Goal: Information Seeking & Learning: Understand process/instructions

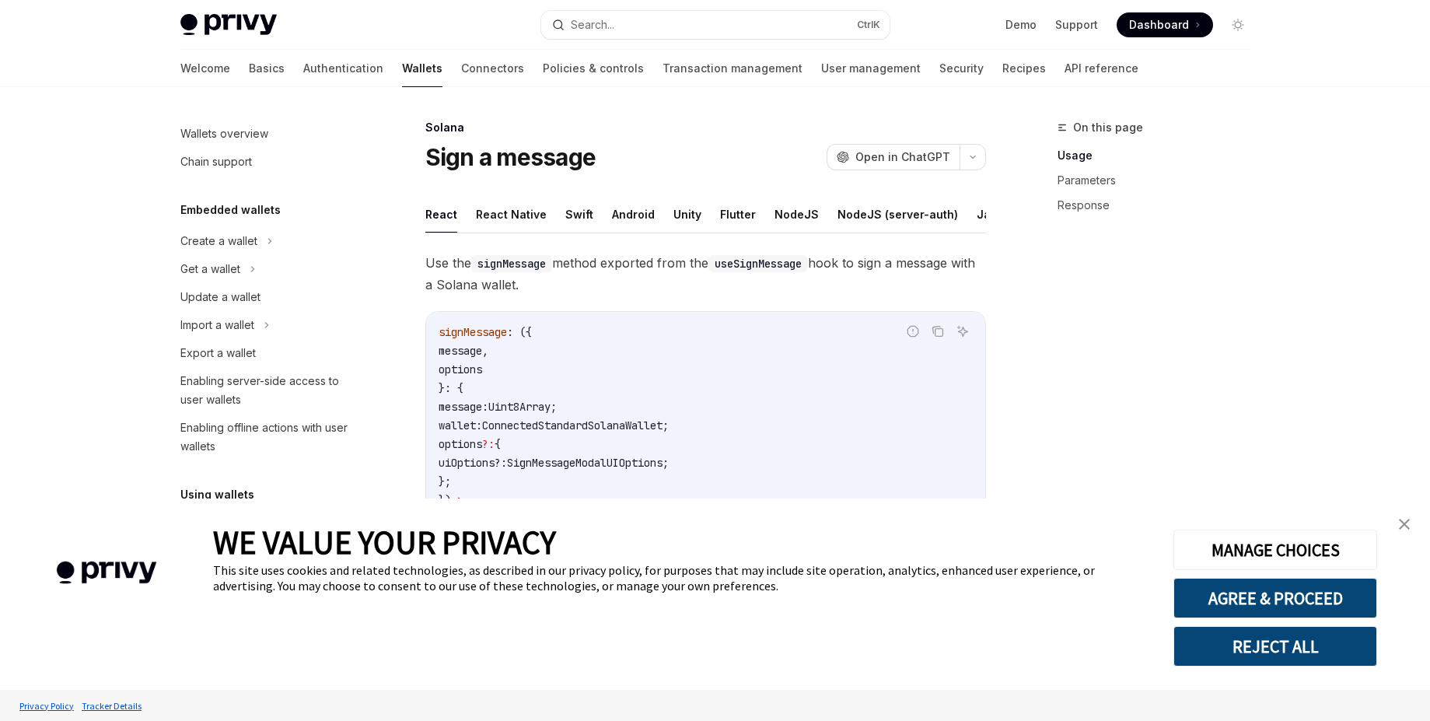
drag, startPoint x: 540, startPoint y: 378, endPoint x: 449, endPoint y: 336, distance: 100.2
click at [449, 336] on code "signMessage : ({ message , options }: { message: Uint8Array ; wallet : Connecte…" at bounding box center [705, 444] width 534 height 243
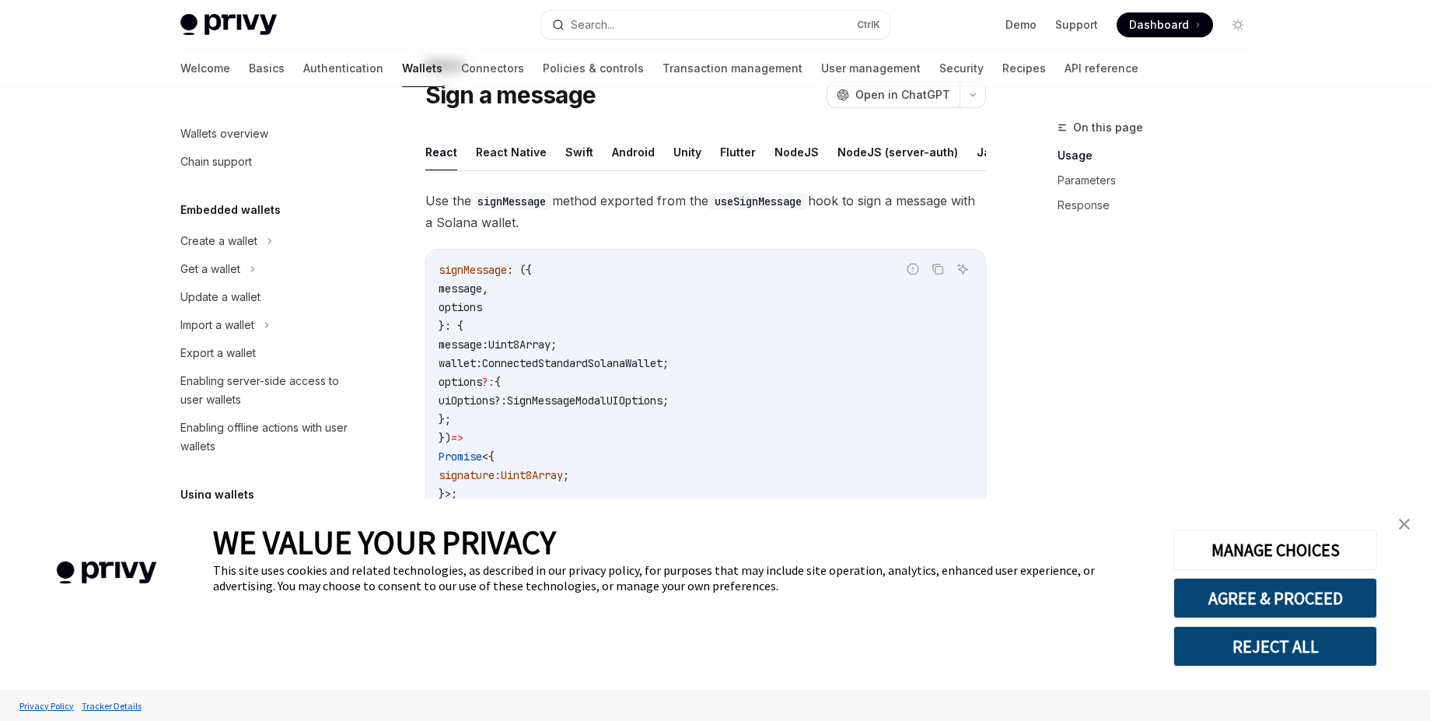
scroll to position [31, 0]
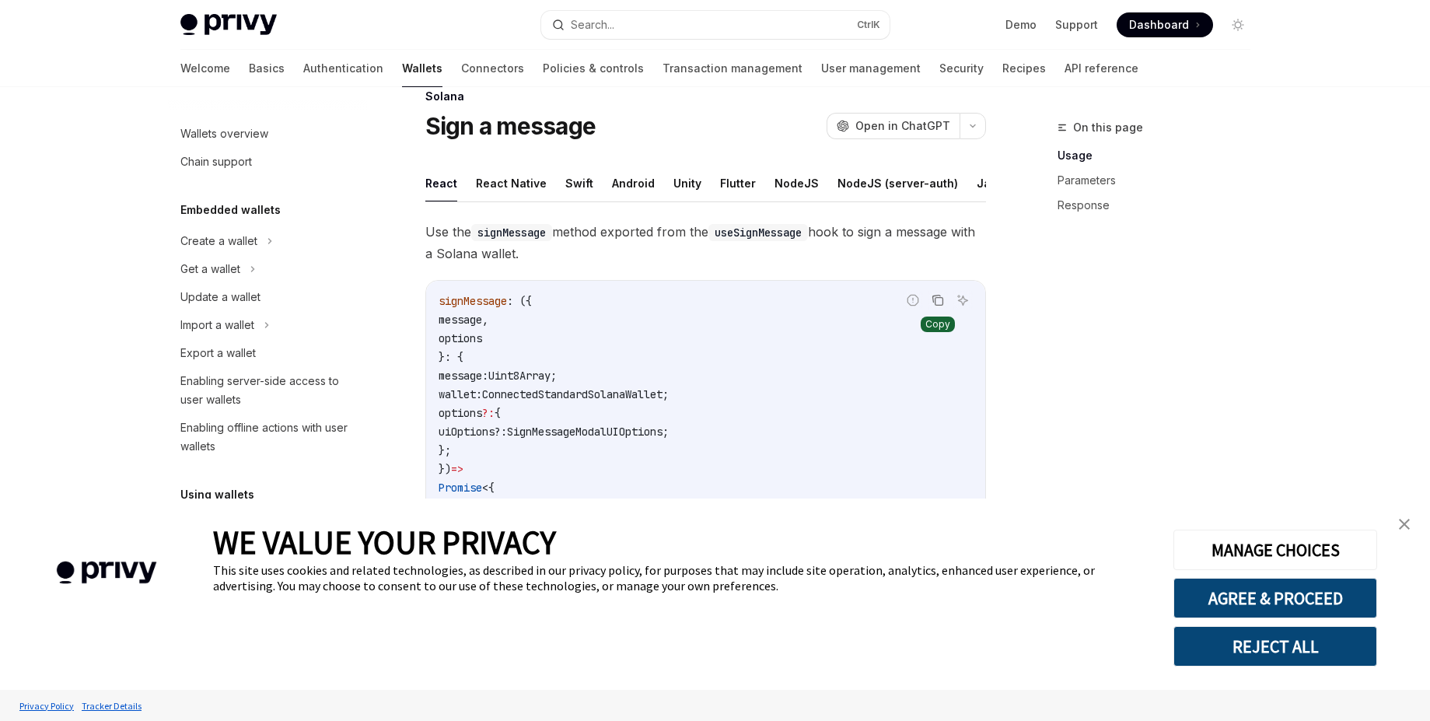
click at [939, 306] on icon "Copy the contents from the code block" at bounding box center [937, 300] width 12 height 12
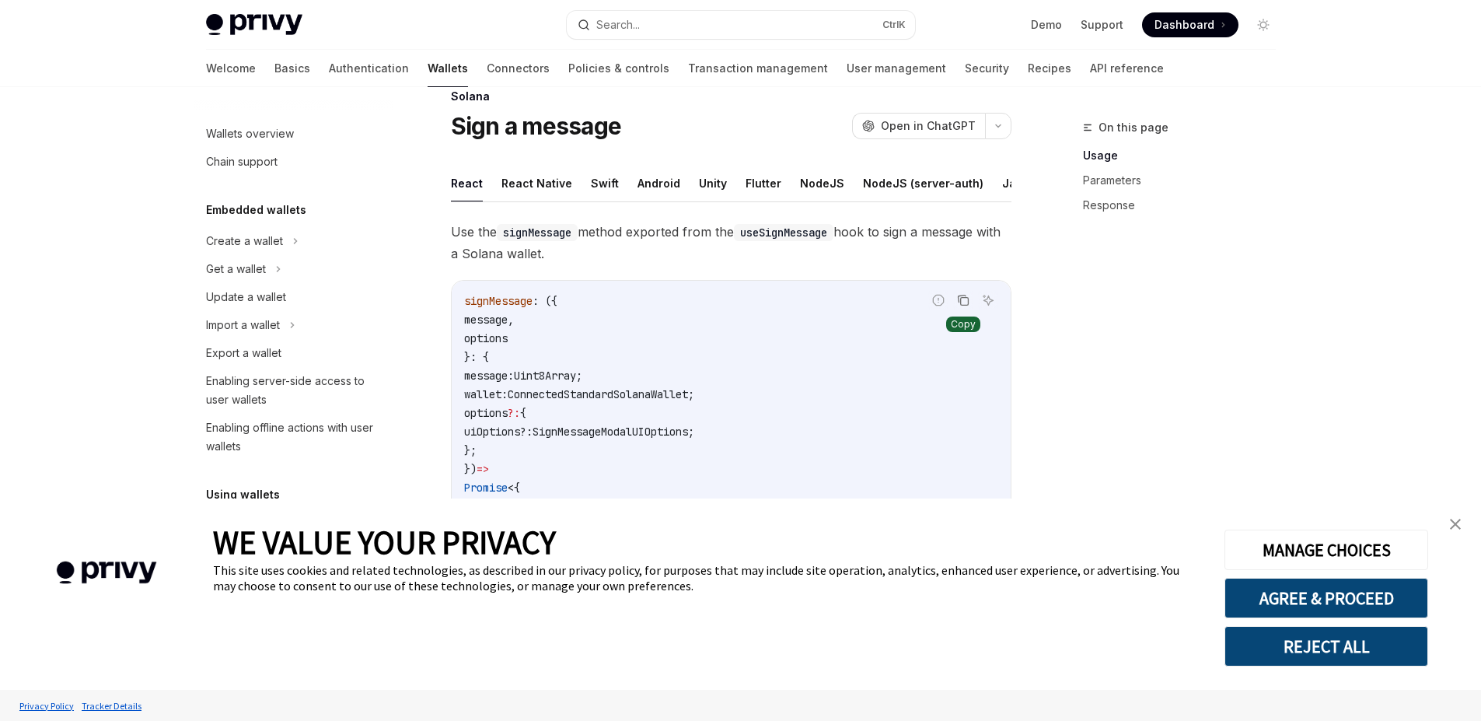
type textarea "*"
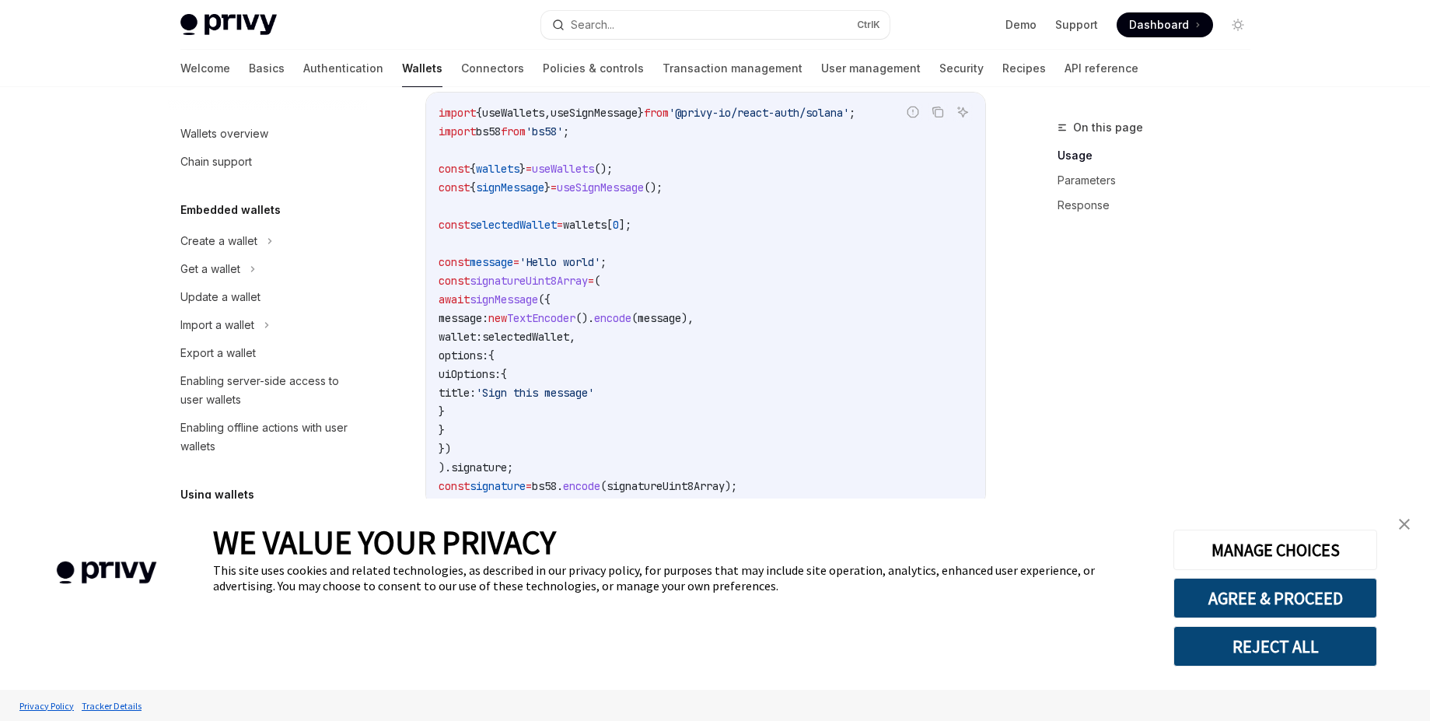
click at [1013, 412] on div "On this page Usage Parameters Response Solana Sign a message OpenAI Open in Cha…" at bounding box center [715, 434] width 1095 height 1815
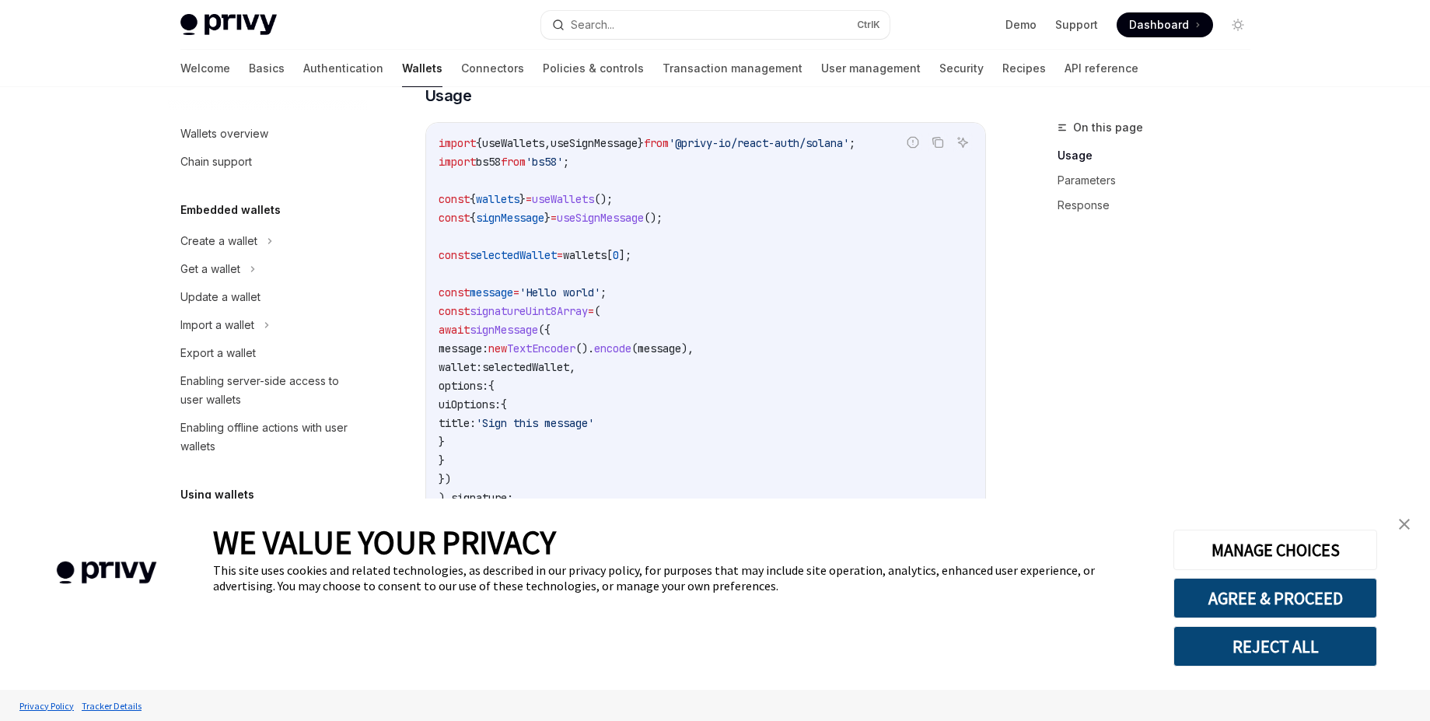
scroll to position [529, 0]
drag, startPoint x: 441, startPoint y: 329, endPoint x: 526, endPoint y: 441, distance: 140.4
click at [526, 441] on code "import { useWallets , useSignMessage } from '@privy-io/react-auth/solana' ; imp…" at bounding box center [705, 330] width 534 height 392
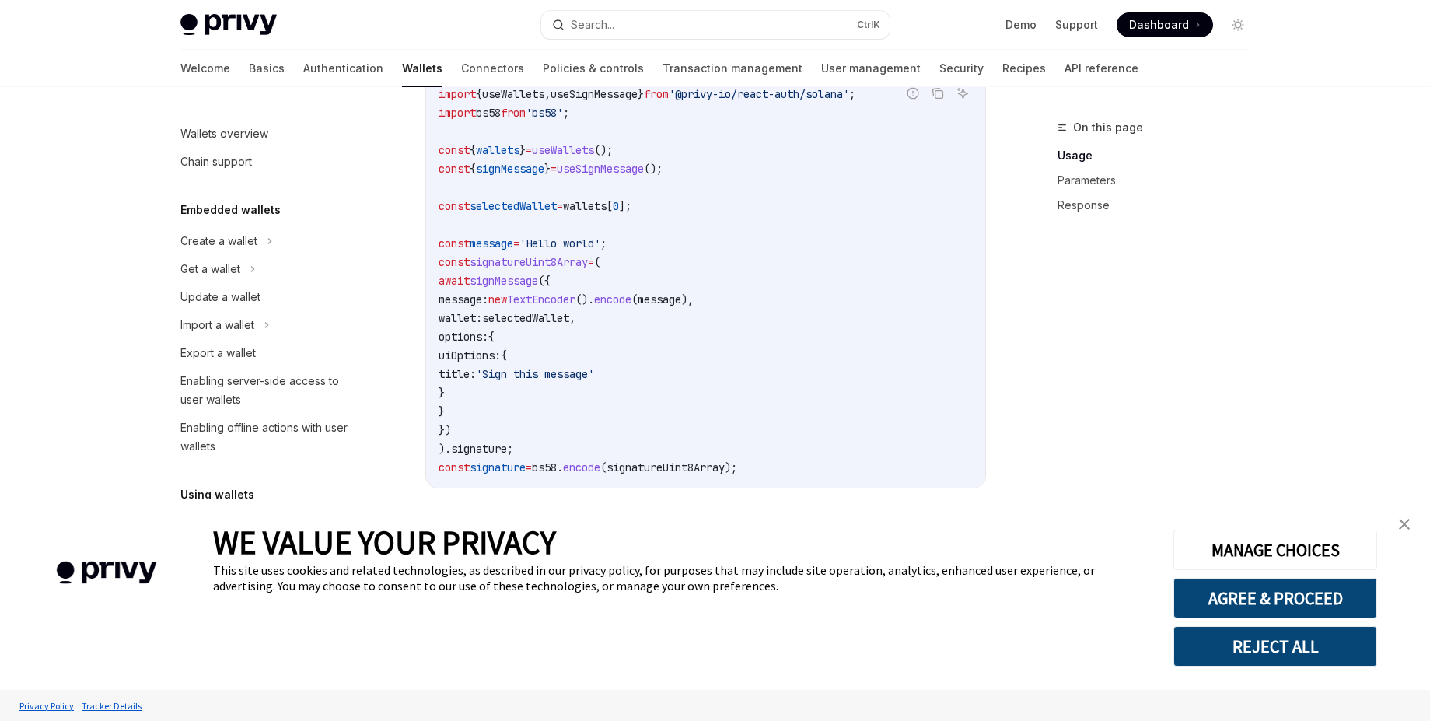
scroll to position [582, 0]
click at [823, 330] on code "import { useWallets , useSignMessage } from '@privy-io/react-auth/solana' ; imp…" at bounding box center [705, 277] width 534 height 392
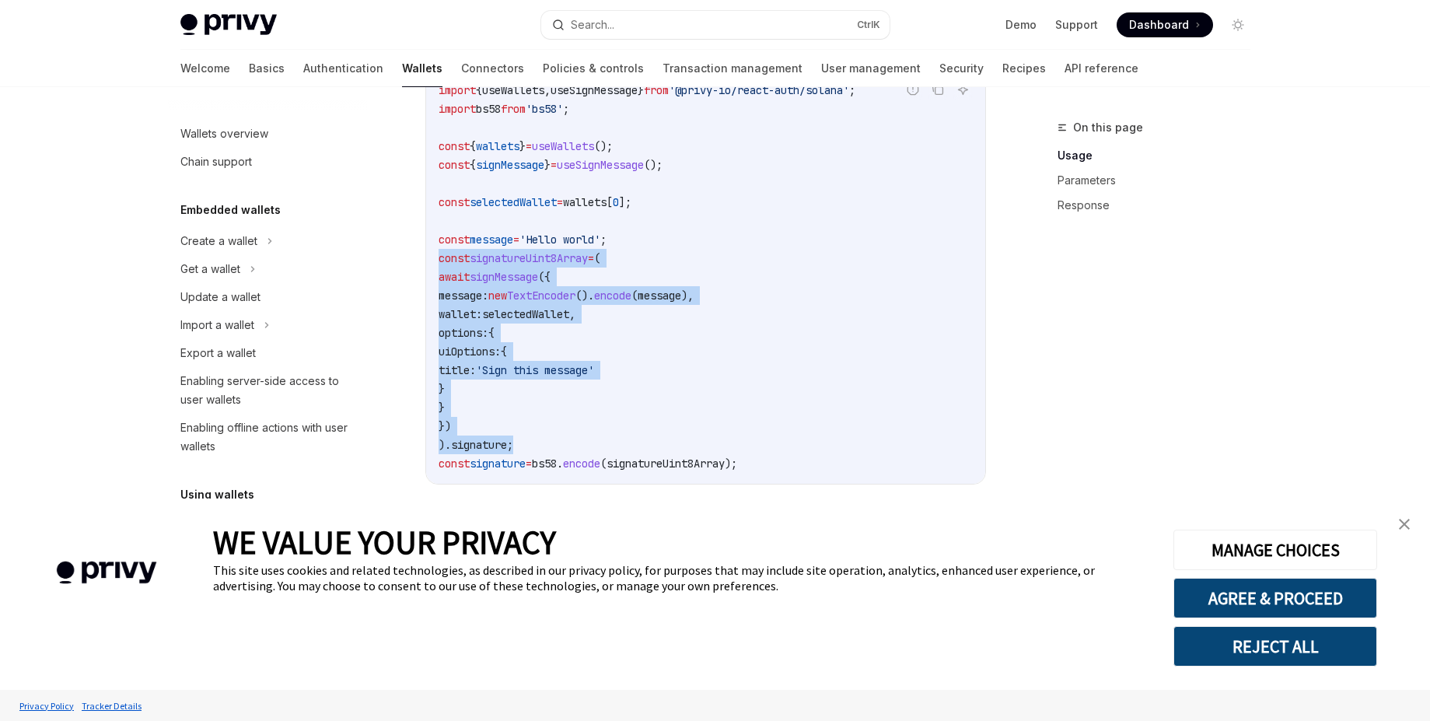
drag, startPoint x: 439, startPoint y: 266, endPoint x: 562, endPoint y: 452, distance: 222.7
click at [562, 452] on code "import { useWallets , useSignMessage } from '@privy-io/react-auth/solana' ; imp…" at bounding box center [705, 277] width 534 height 392
copy code "const signatureUint8Array = ( await signMessage ({ message: new TextEncoder ().…"
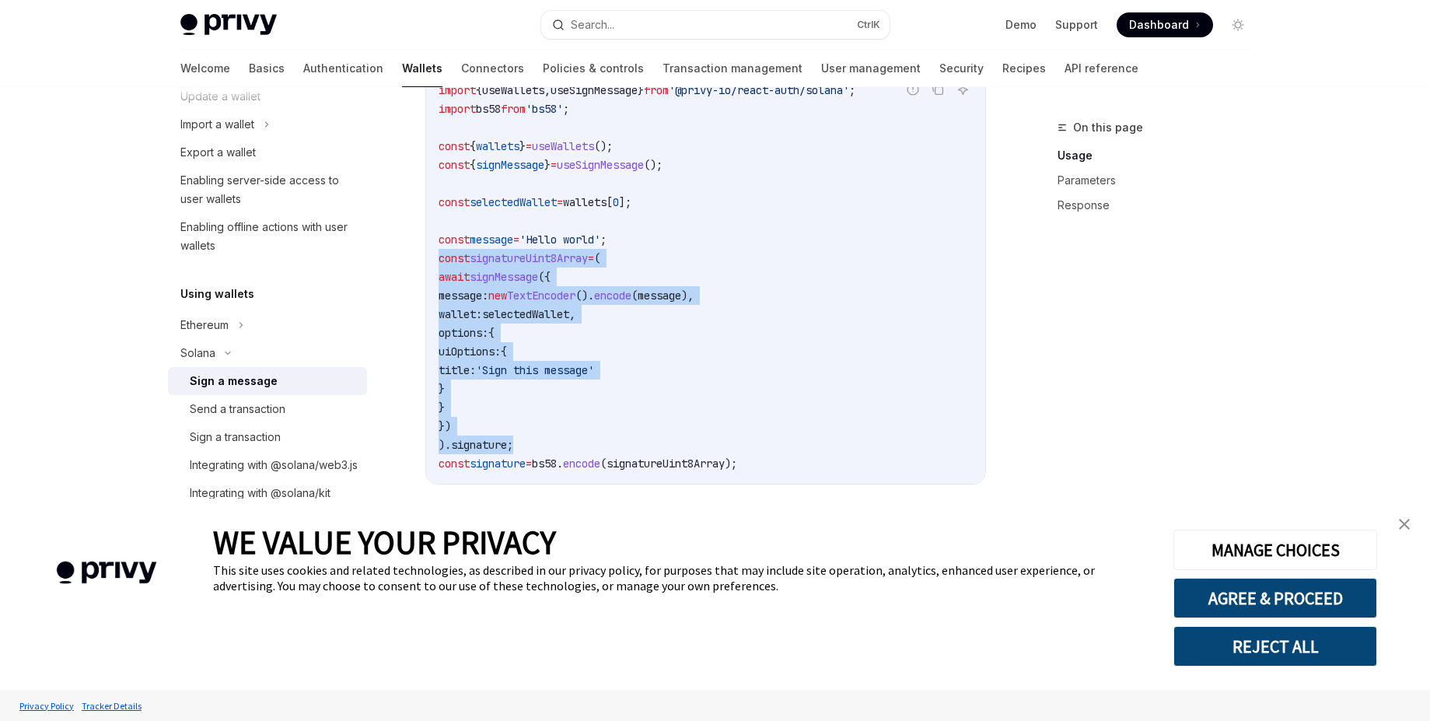
scroll to position [208, 0]
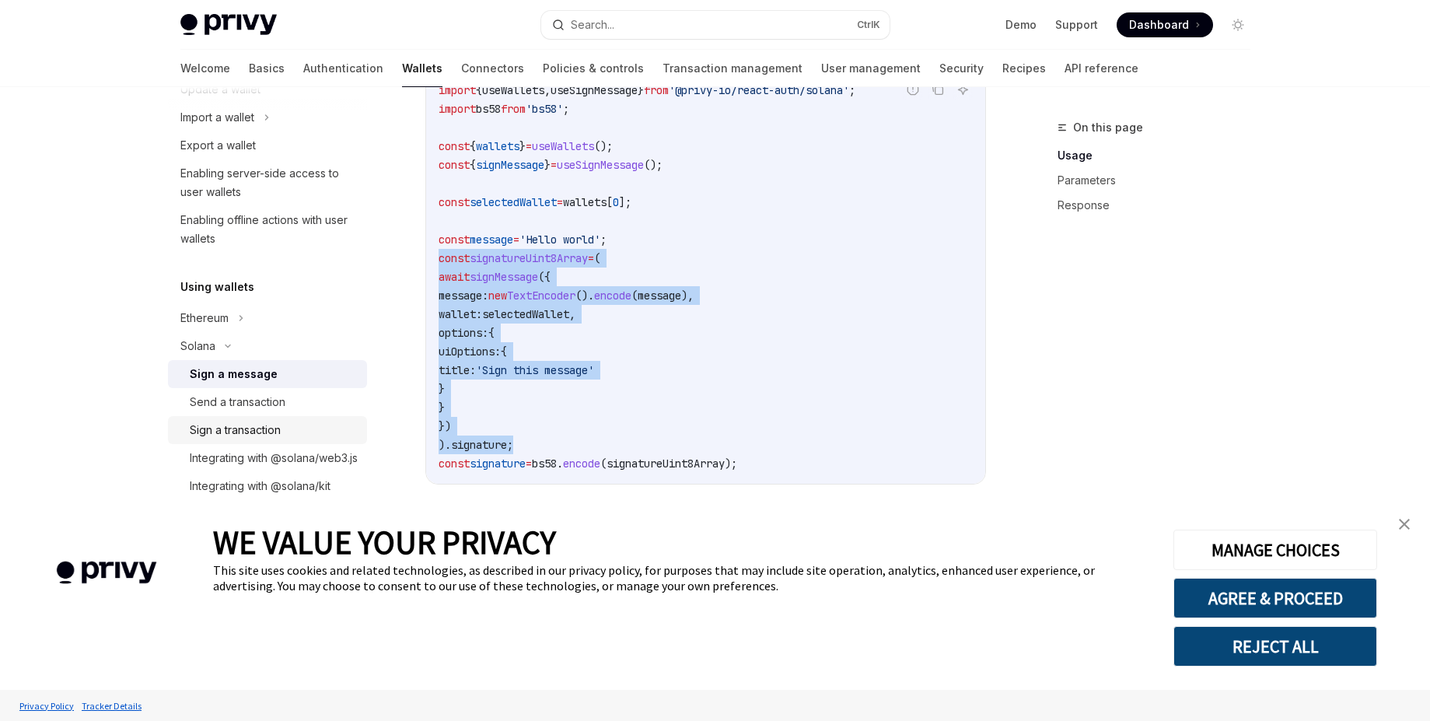
click at [271, 427] on div "Sign a transaction" at bounding box center [235, 430] width 91 height 19
click at [242, 427] on div "Sign a transaction" at bounding box center [235, 430] width 91 height 19
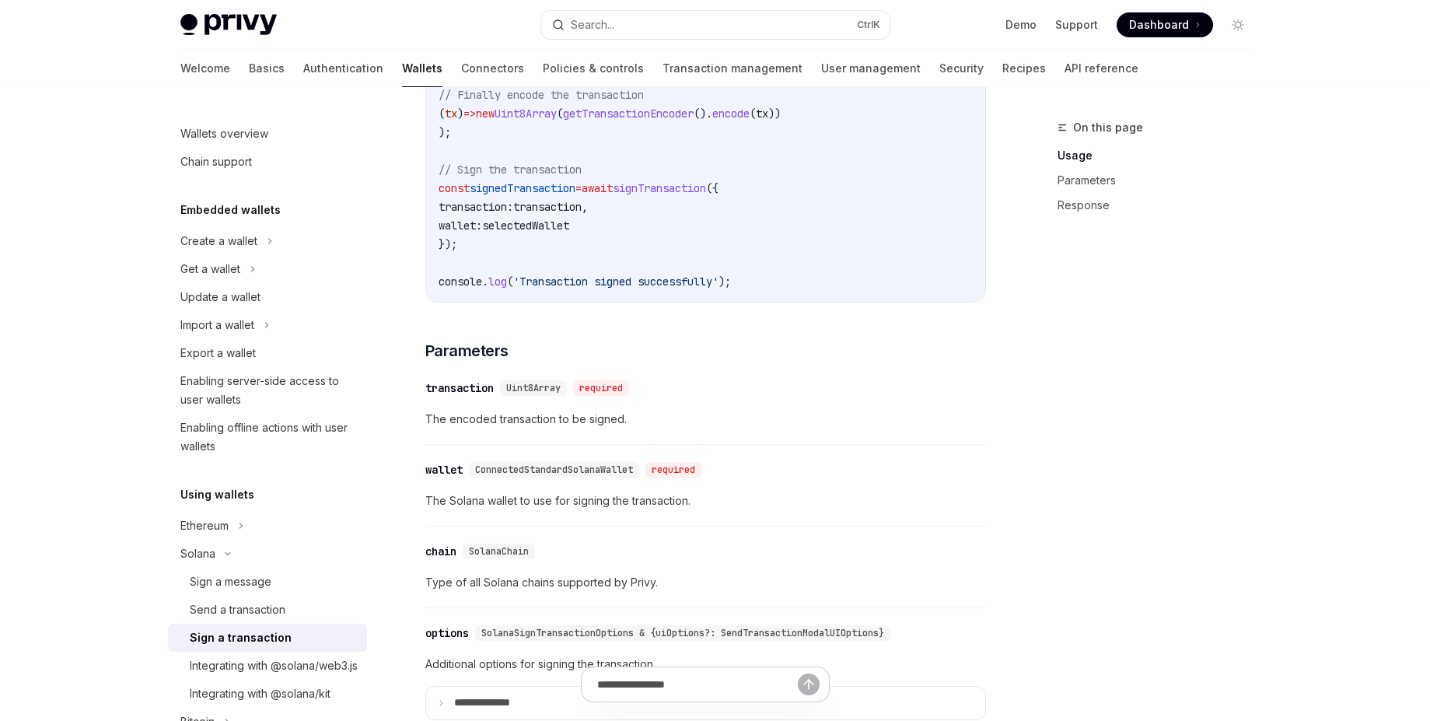
scroll to position [933, 0]
click at [273, 675] on div "Integrating with @solana/web3.js" at bounding box center [274, 665] width 168 height 19
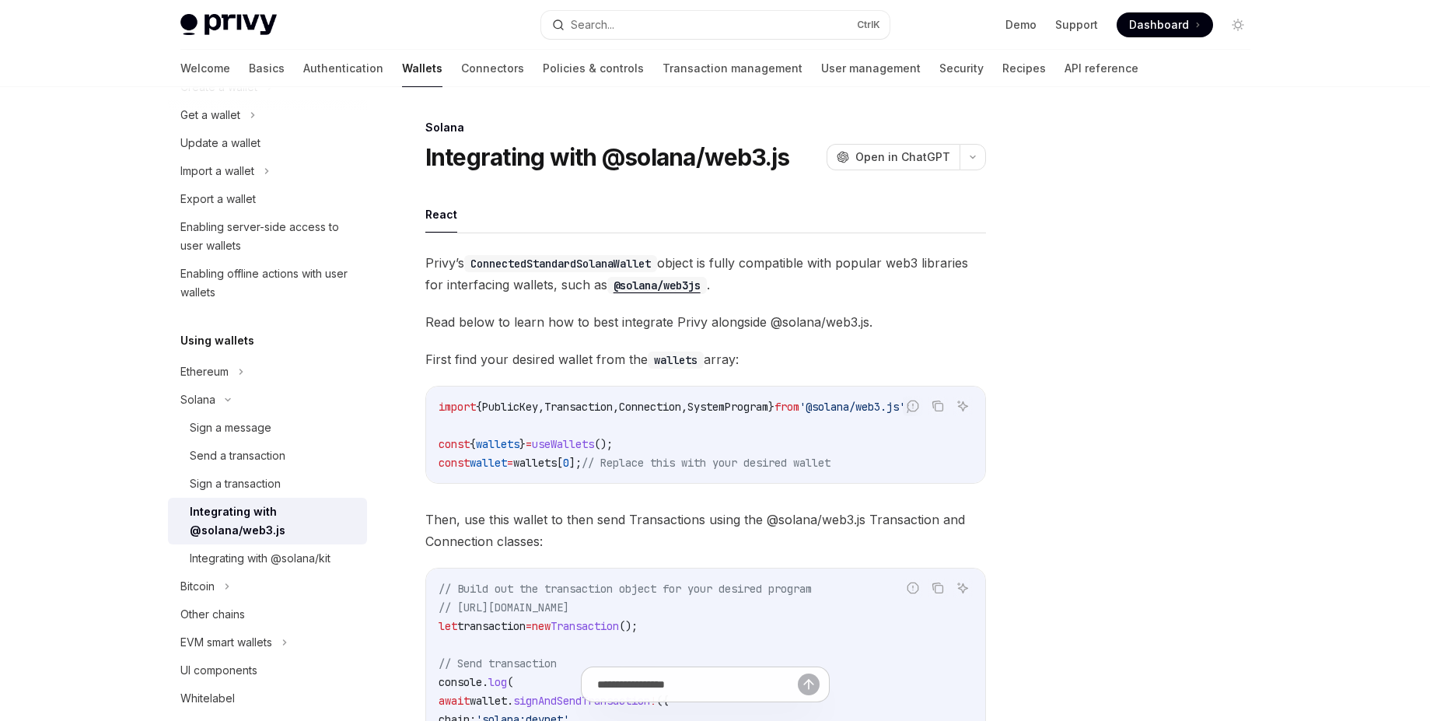
scroll to position [155, 0]
click at [962, 545] on span "Then, use this wallet to then send Transactions using the @solana/web3.js Trans…" at bounding box center [705, 530] width 561 height 44
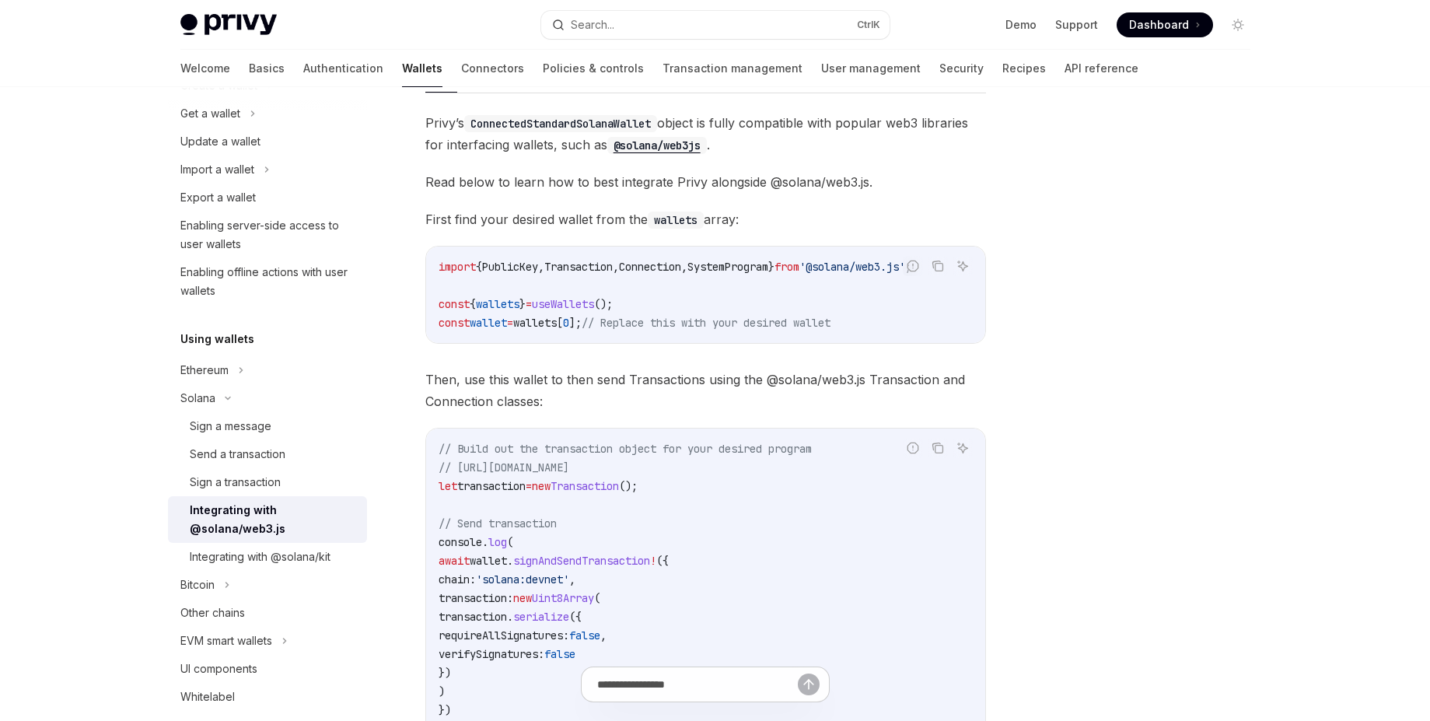
scroll to position [109, 0]
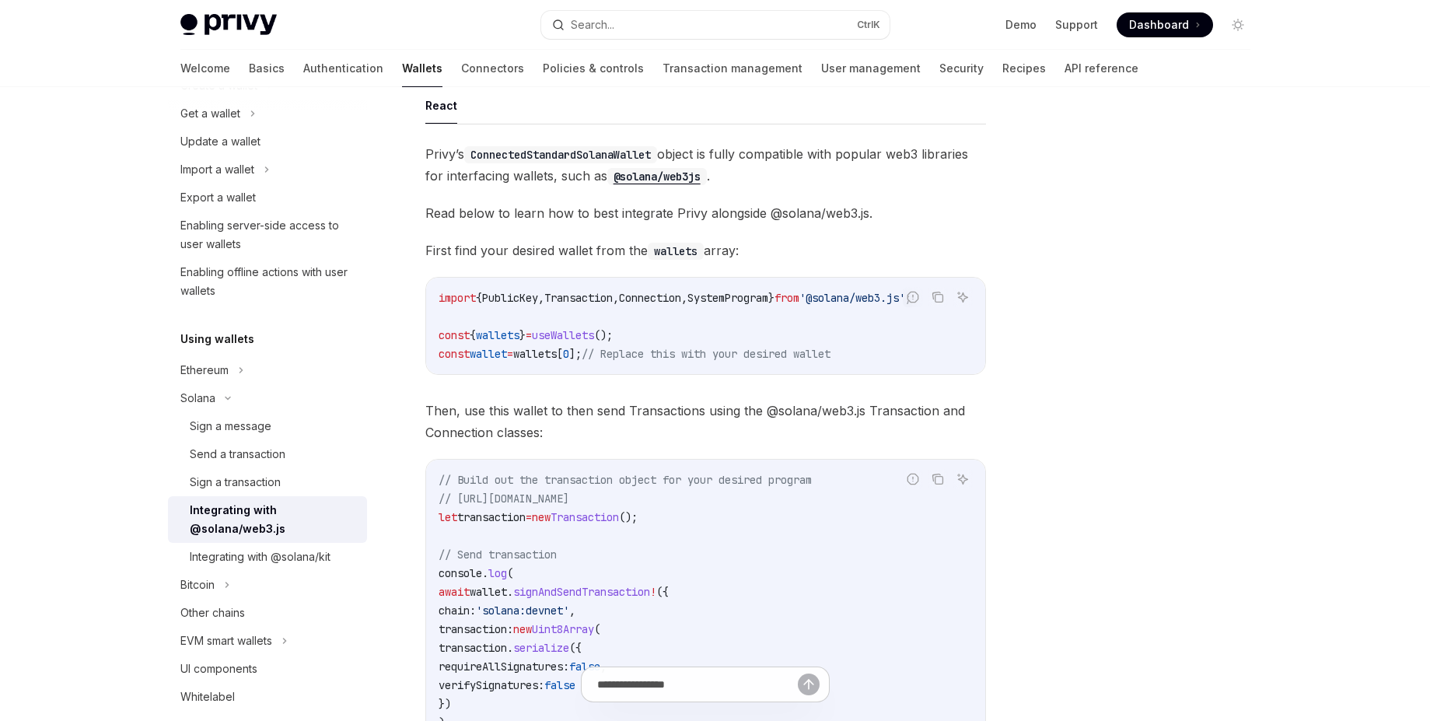
click at [962, 545] on code "// Build out the transaction object for your desired program // https://solana-…" at bounding box center [705, 619] width 534 height 299
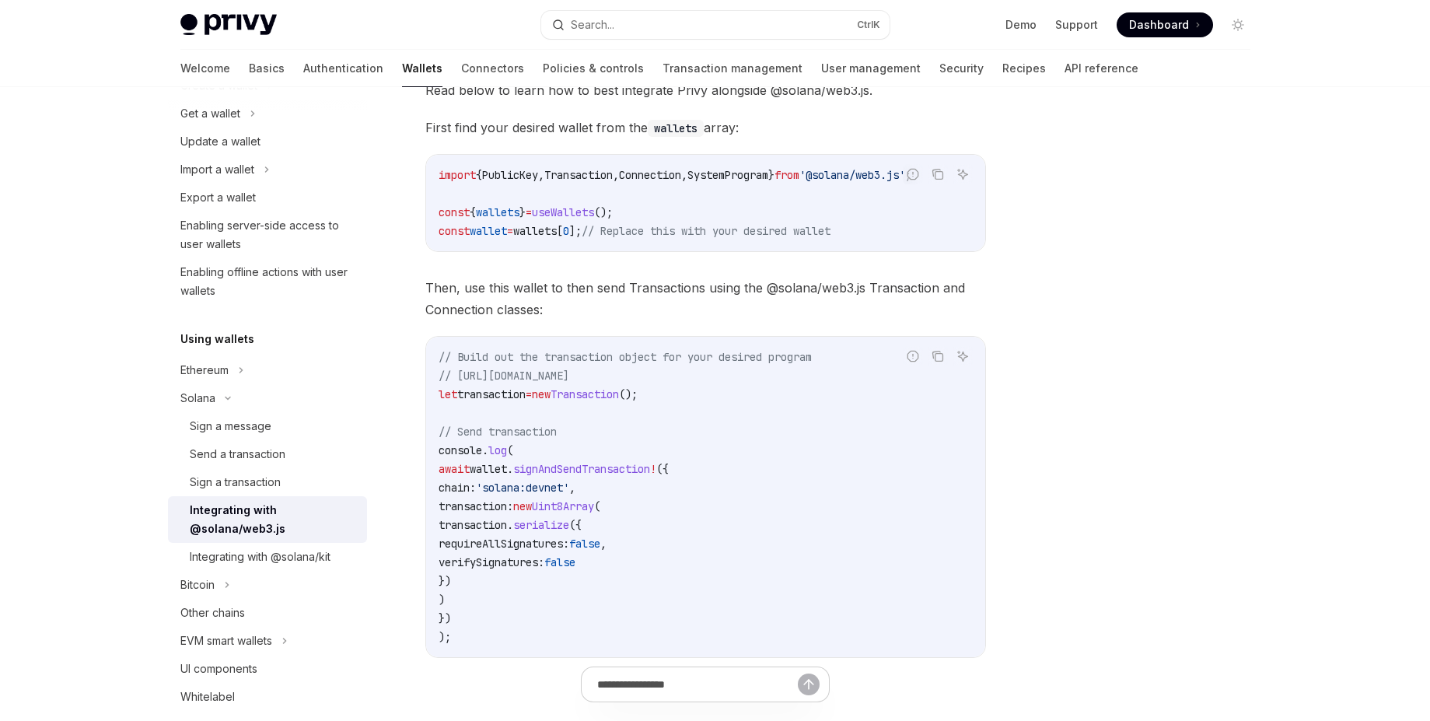
scroll to position [233, 0]
click at [242, 491] on div "Sign a transaction" at bounding box center [235, 482] width 91 height 19
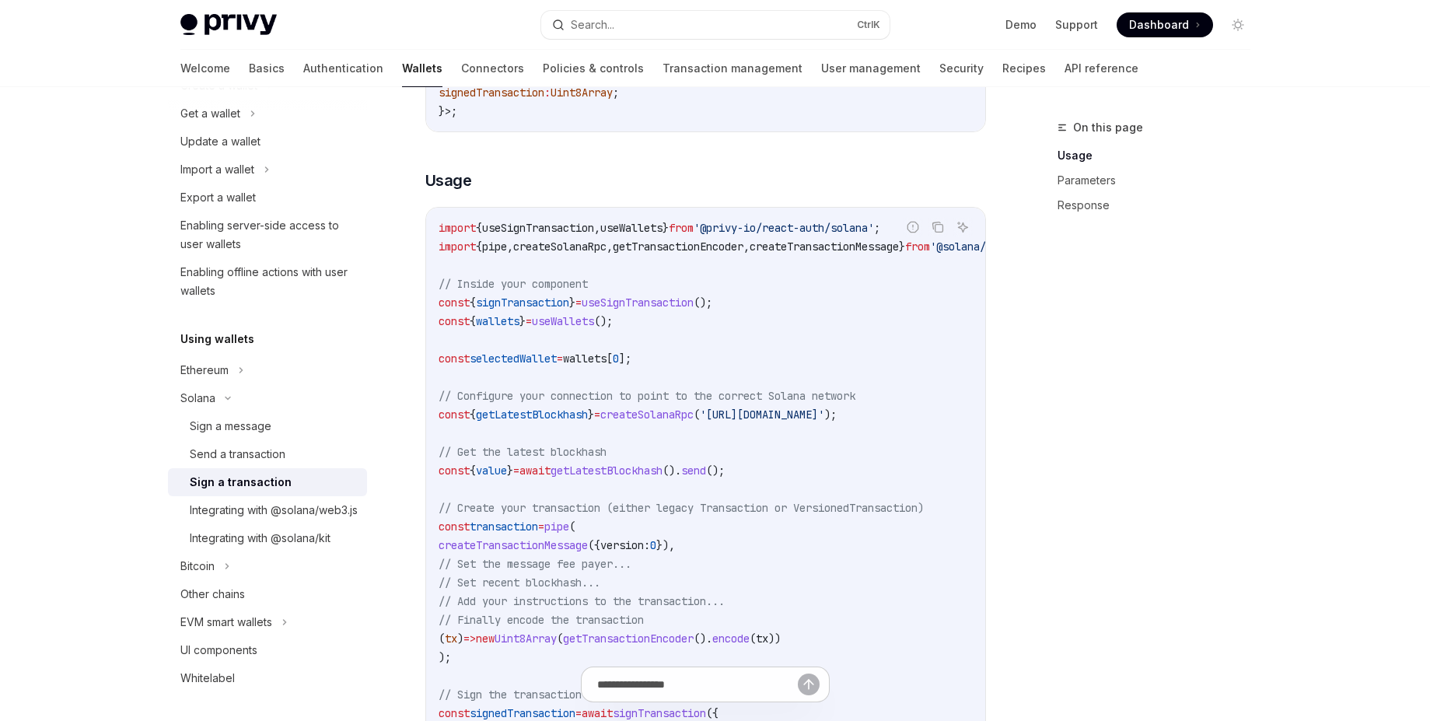
scroll to position [404, 0]
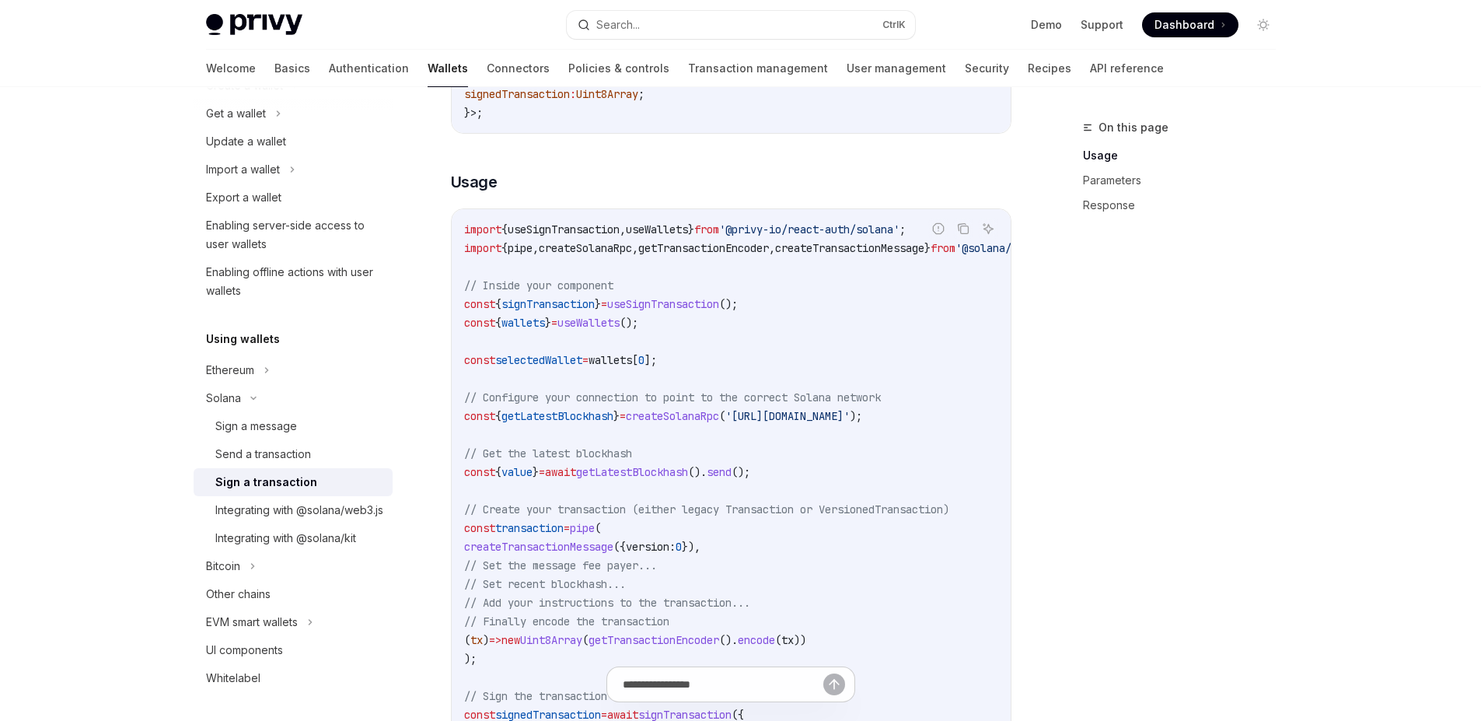
type textarea "*"
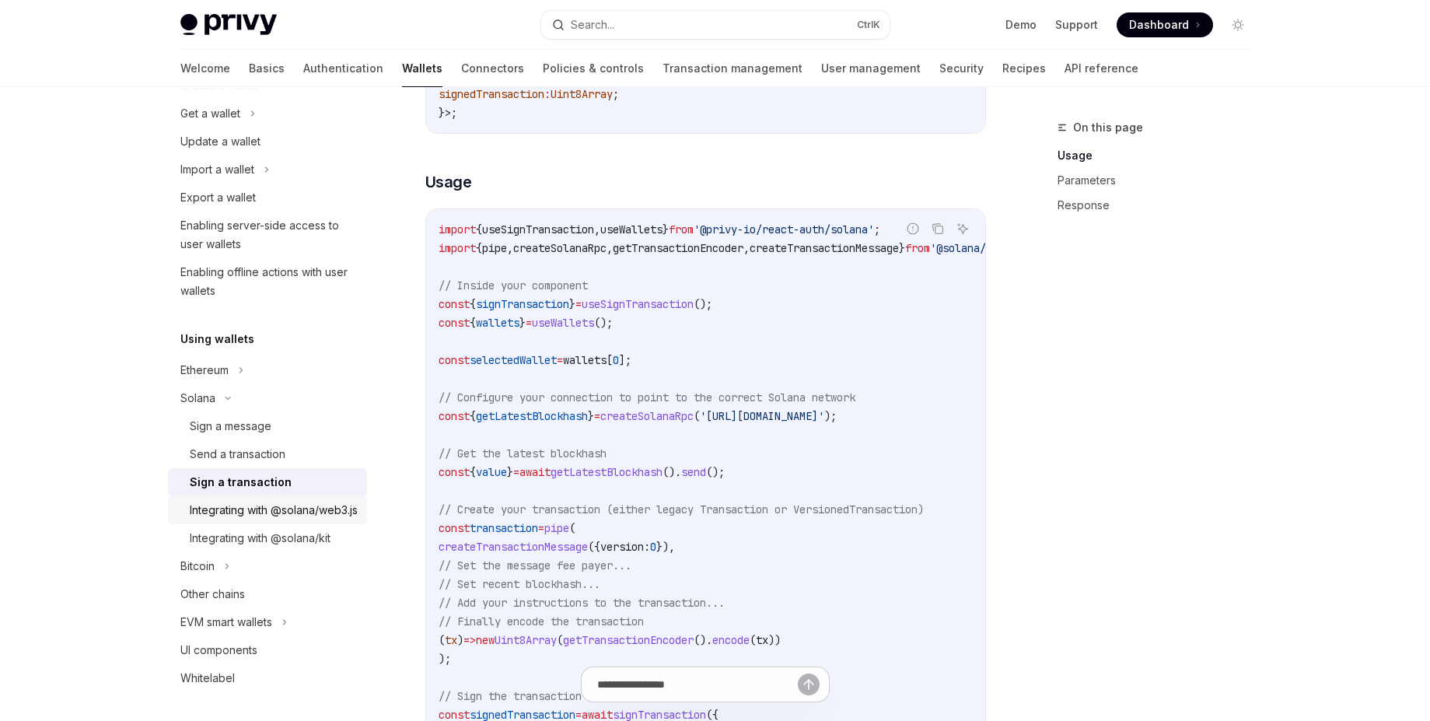
click at [324, 515] on div "Integrating with @solana/web3.js" at bounding box center [274, 510] width 168 height 19
click at [334, 482] on div "Sign a transaction" at bounding box center [274, 482] width 168 height 19
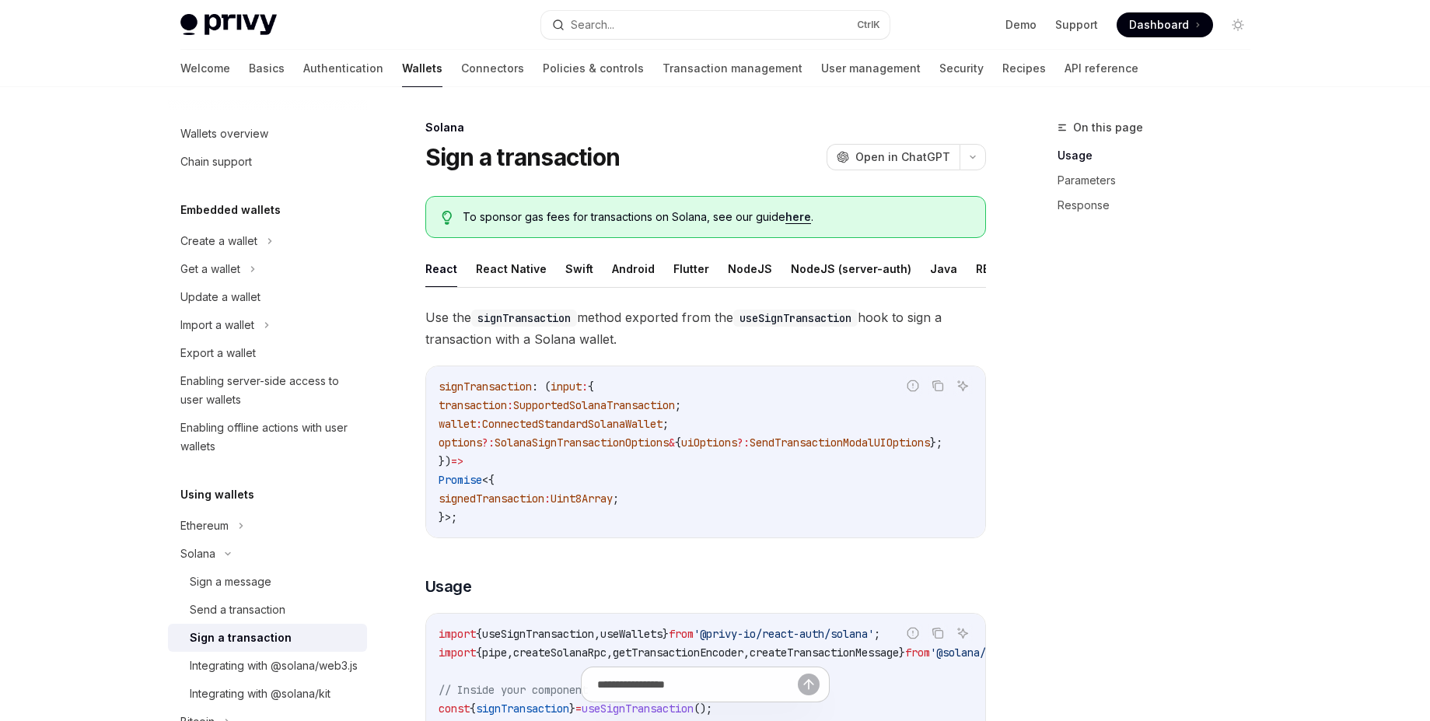
scroll to position [280, 0]
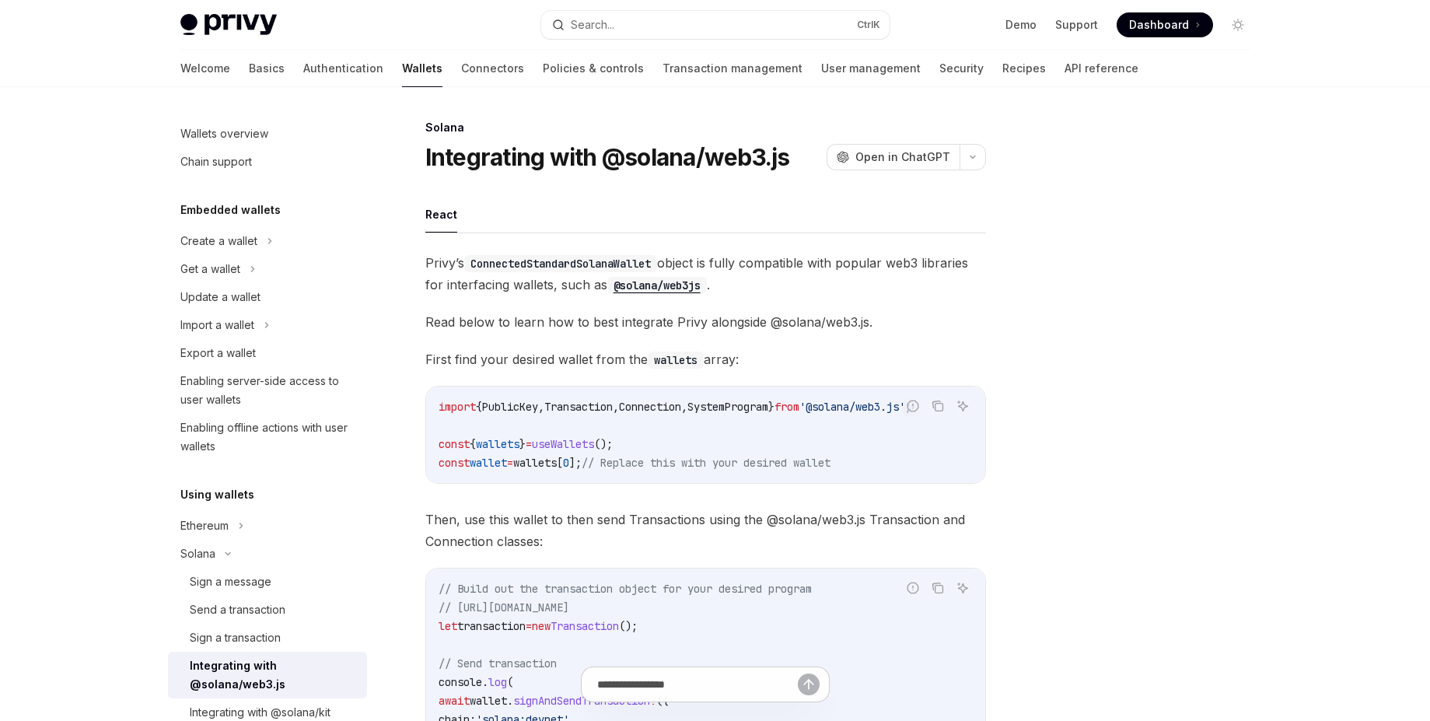
click at [657, 491] on div "Privy’s ConnectedStandardSolanaWallet object is fully compatible with popular w…" at bounding box center [705, 583] width 561 height 662
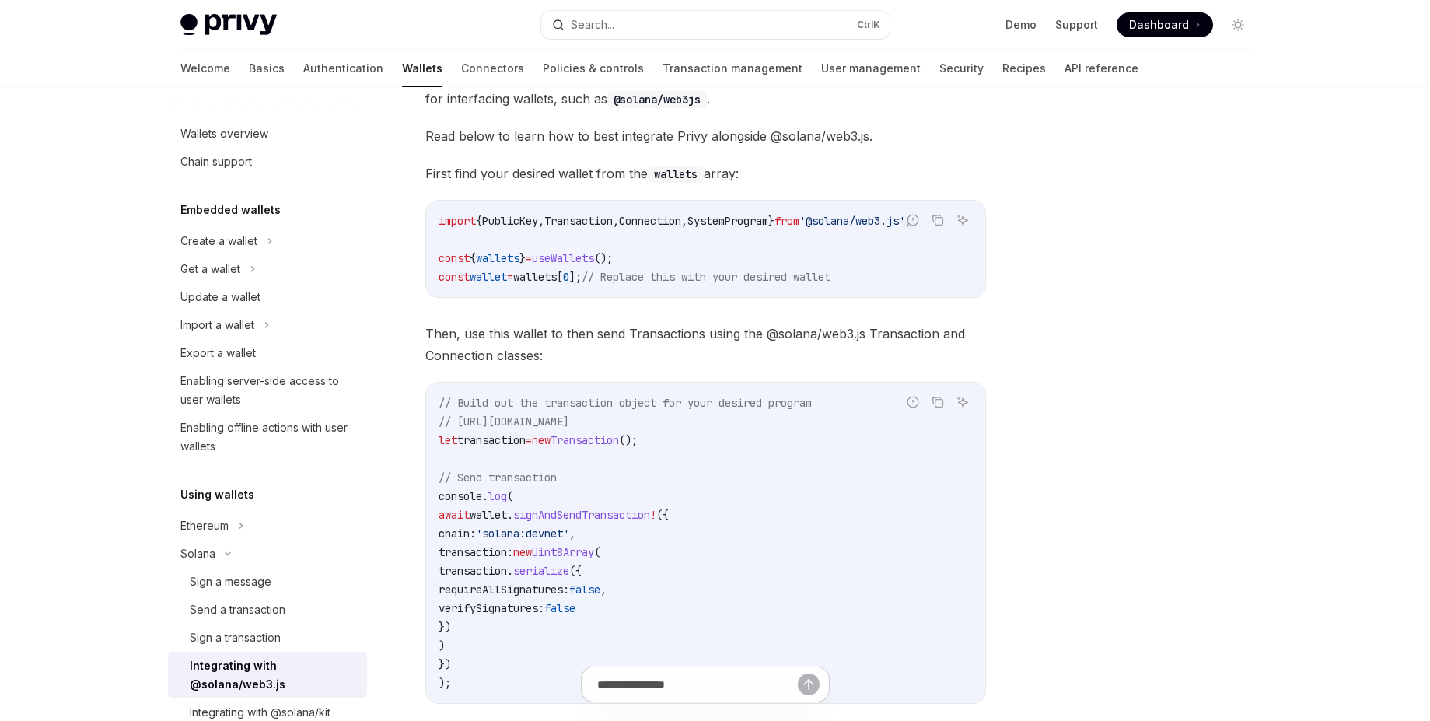
scroll to position [373, 0]
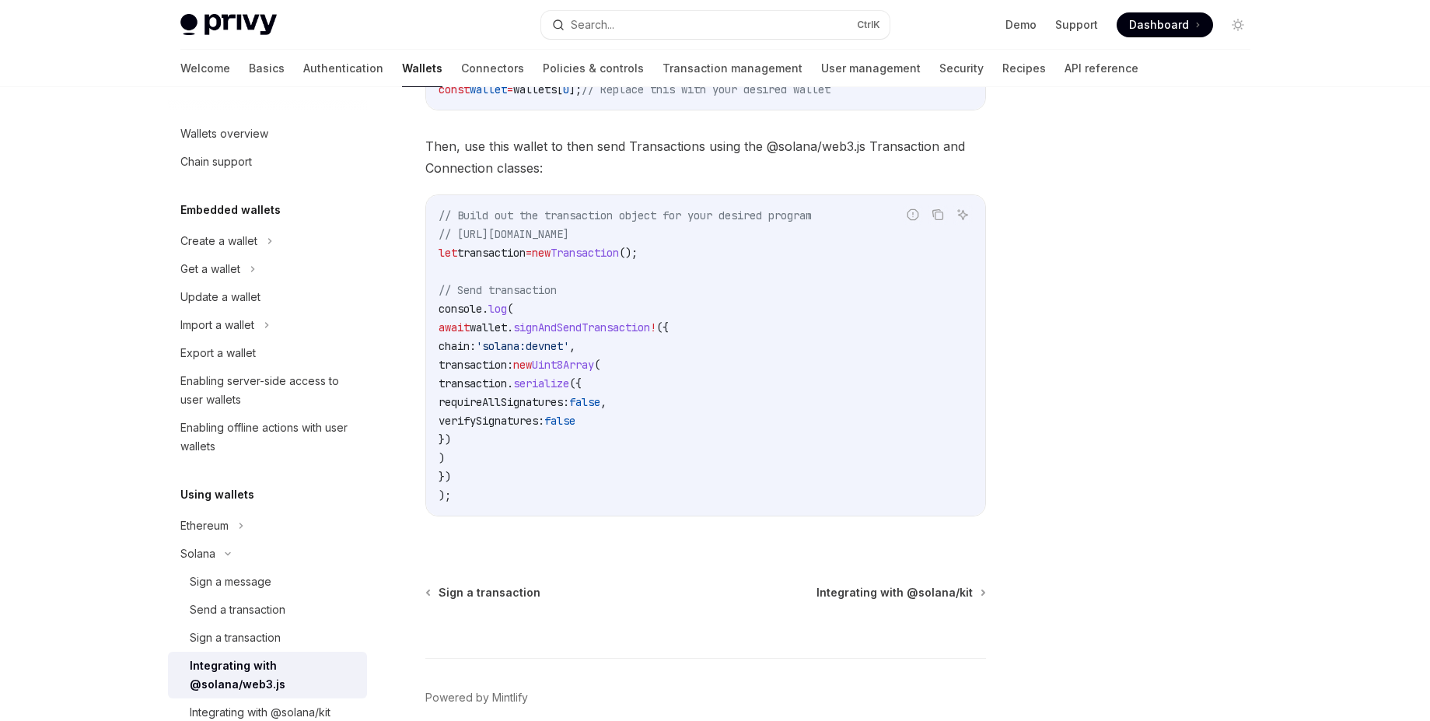
click at [376, 292] on div "Wallets overview Chain support Embedded wallets Create a wallet Get a wallet Up…" at bounding box center [280, 404] width 224 height 634
click at [773, 328] on code "// Build out the transaction object for your desired program // [URL][DOMAIN_NA…" at bounding box center [705, 355] width 534 height 299
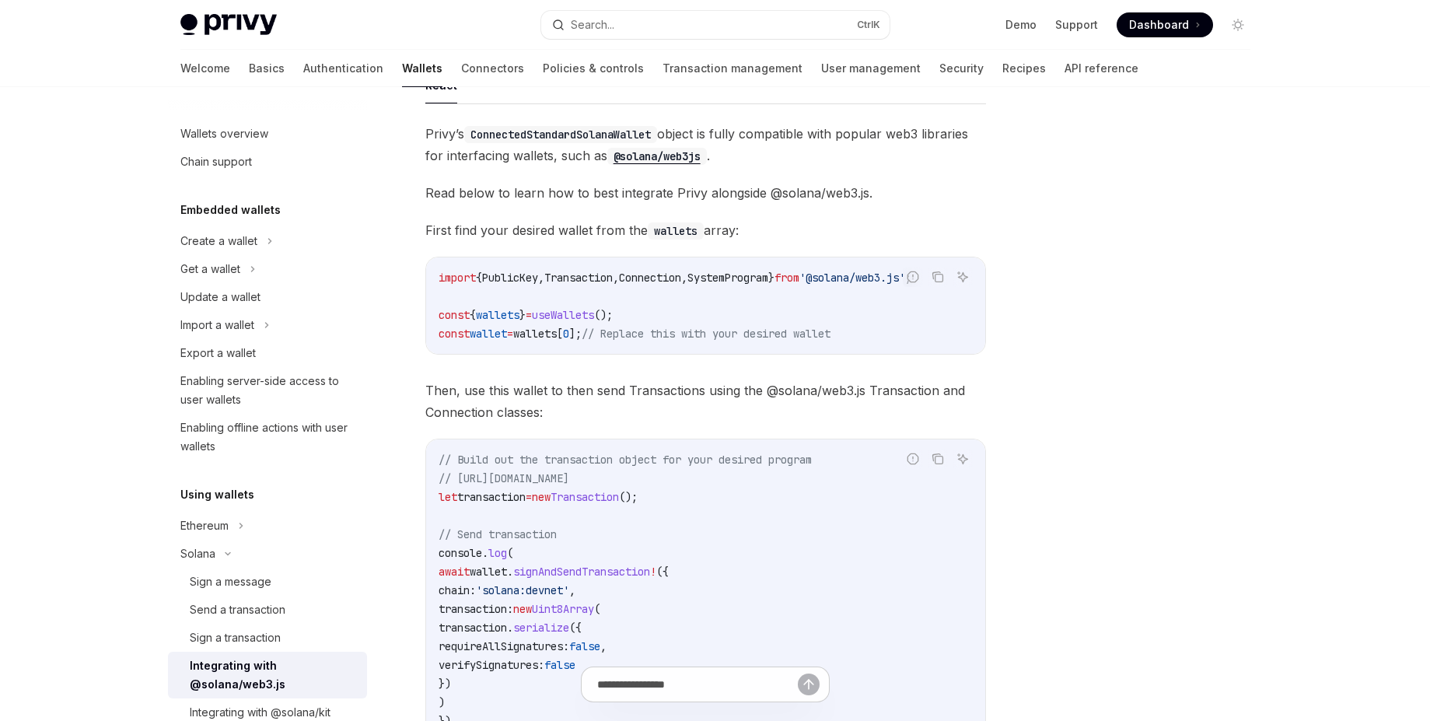
scroll to position [93, 0]
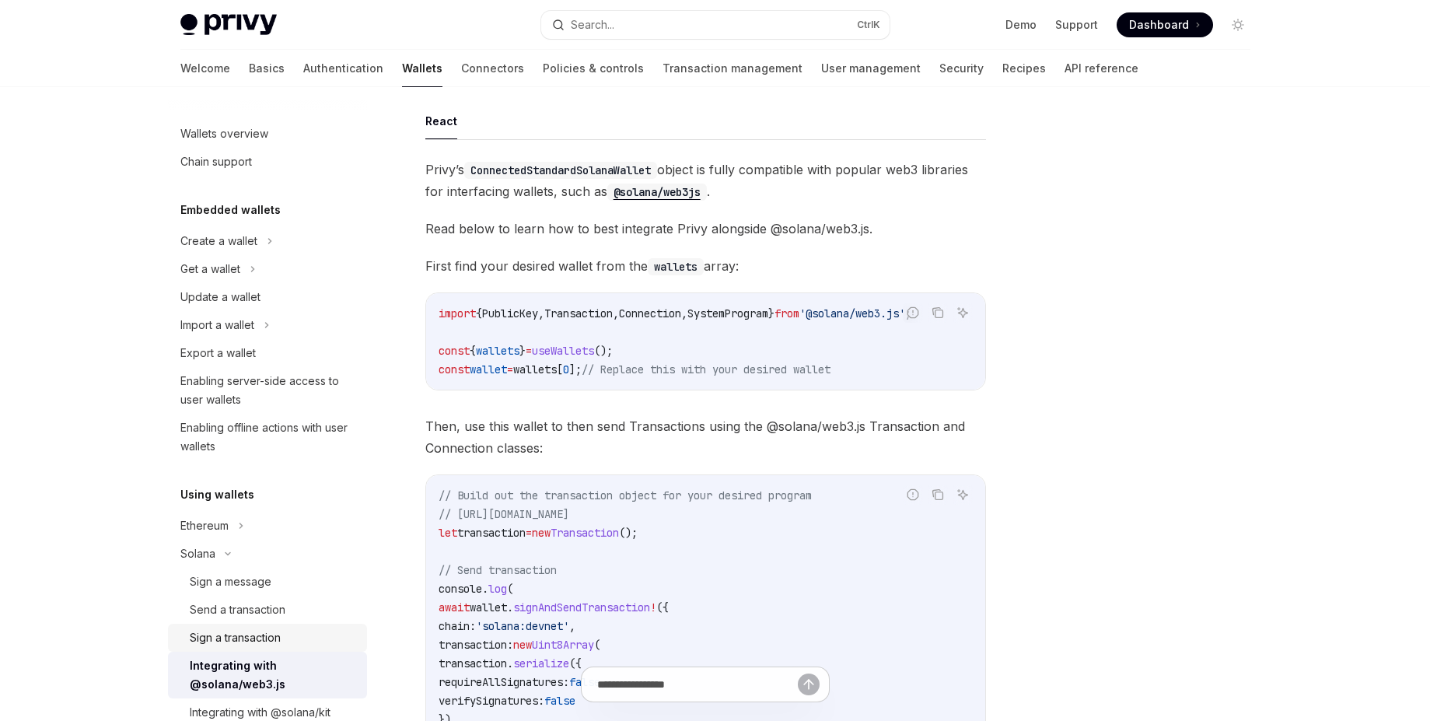
click at [230, 644] on div "Sign a transaction" at bounding box center [235, 637] width 91 height 19
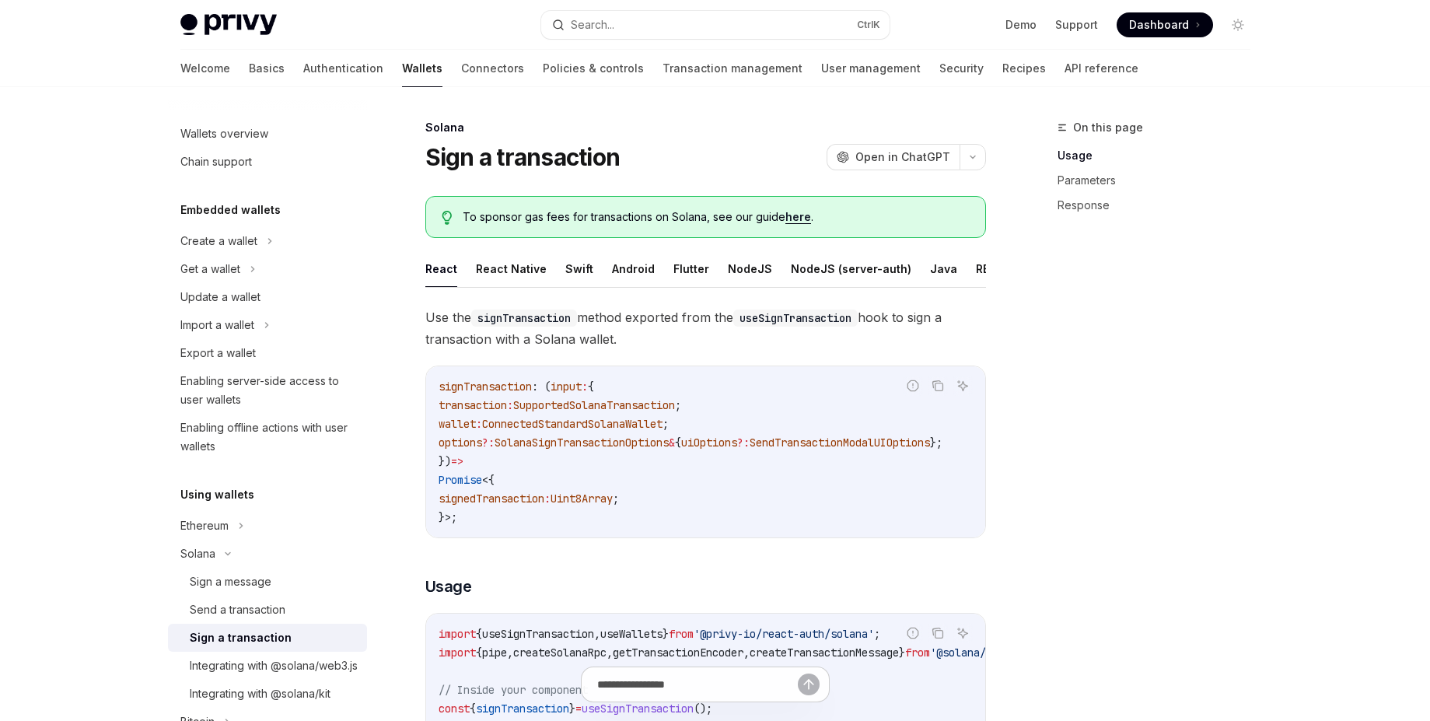
type textarea "*"
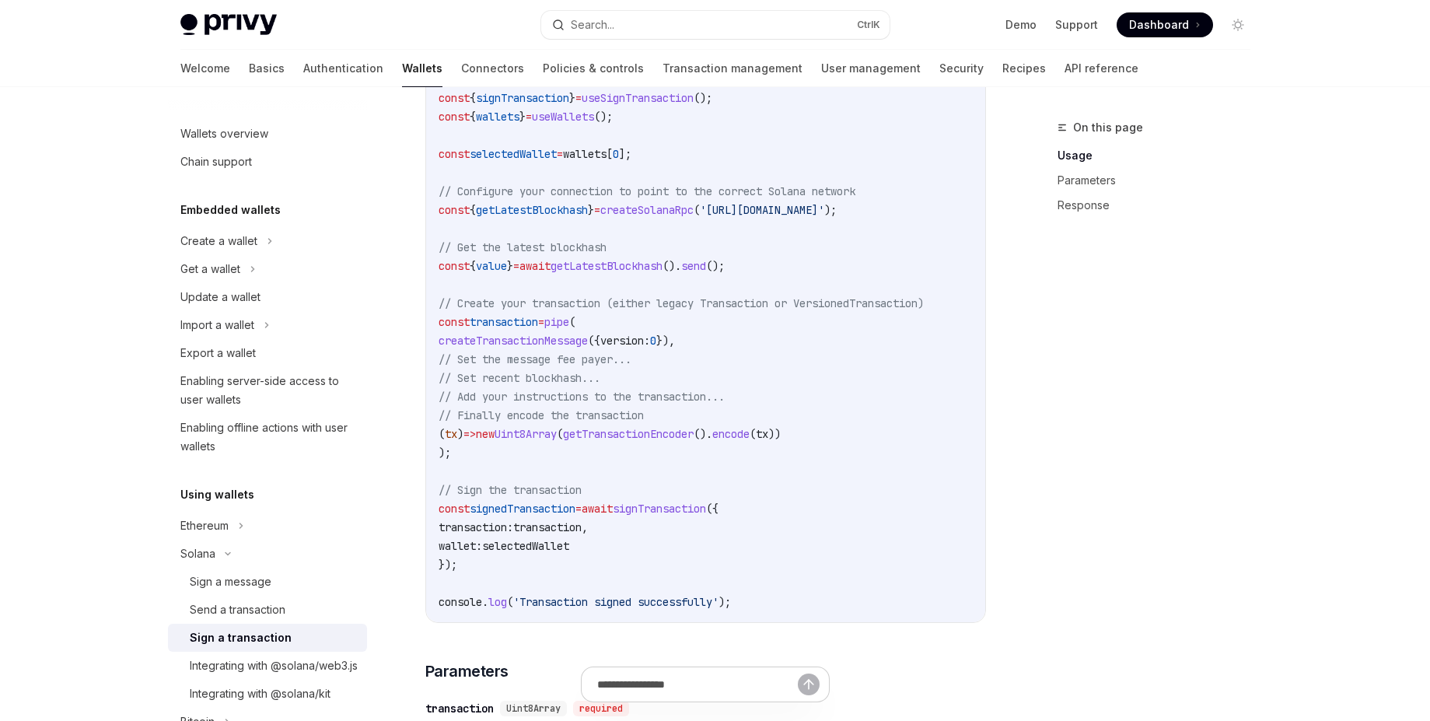
scroll to position [684, 0]
